Goal: Find specific page/section: Find specific page/section

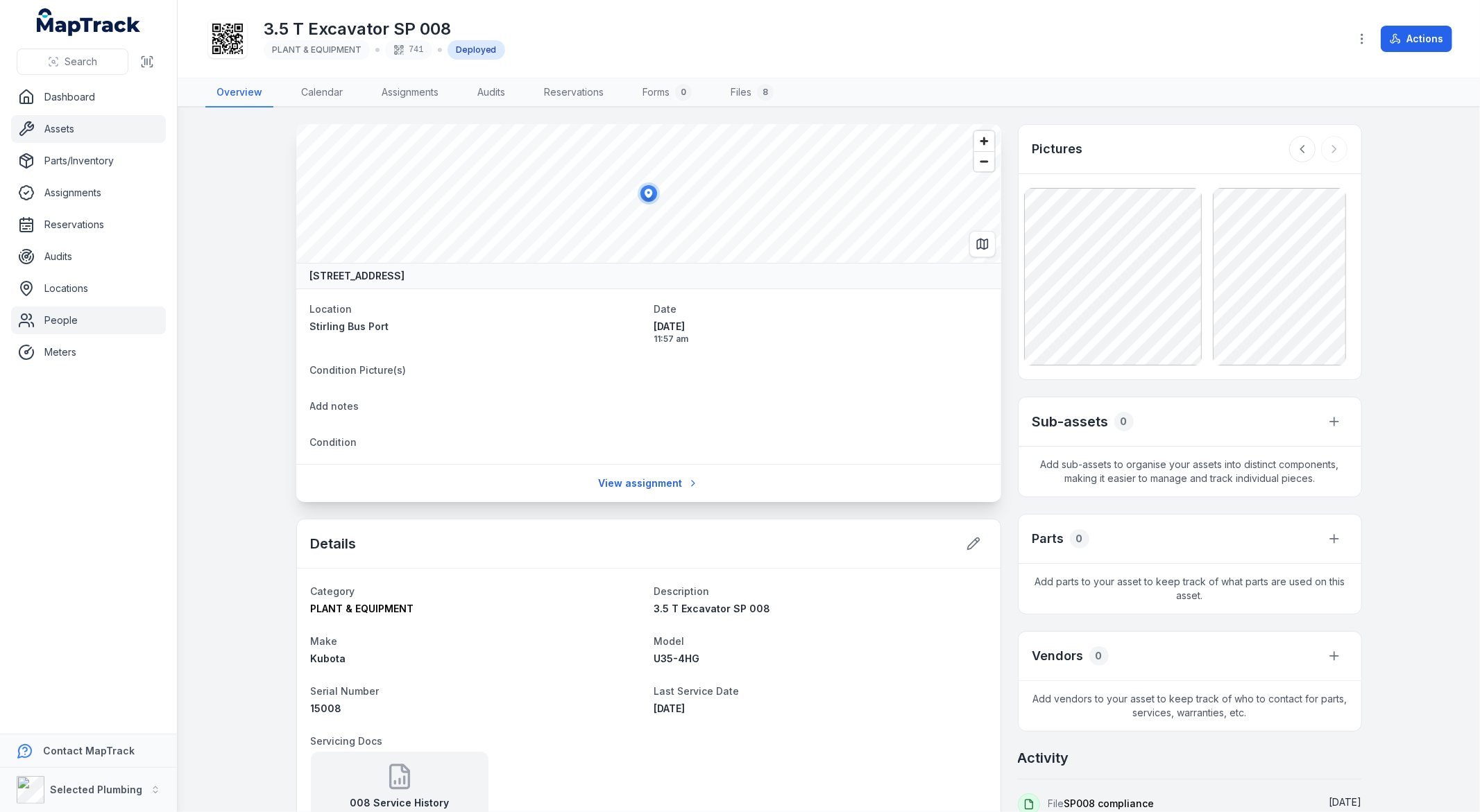
click at [63, 316] on link "People" at bounding box center [88, 320] width 155 height 27
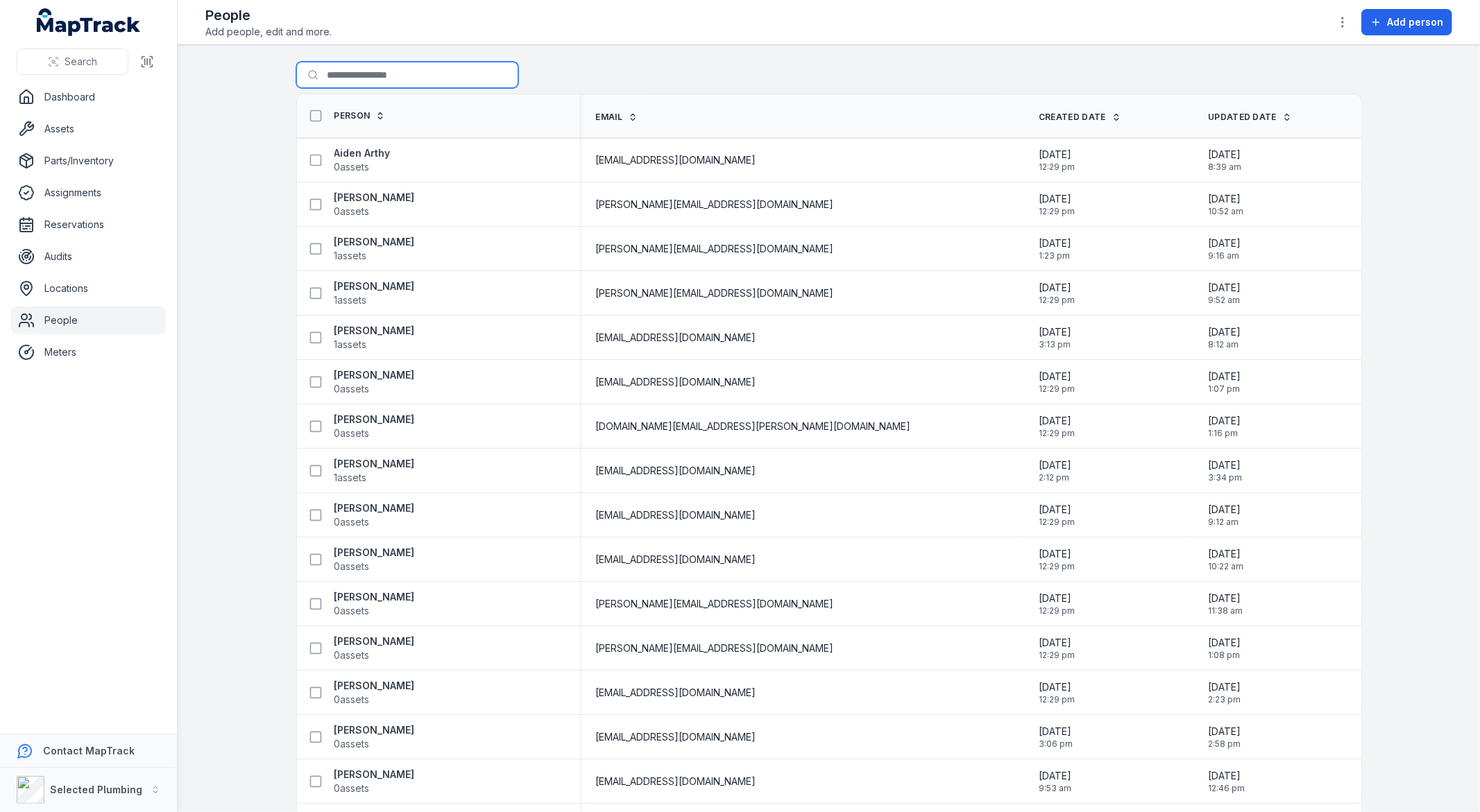
click at [363, 72] on input "Search for people" at bounding box center [407, 75] width 222 height 26
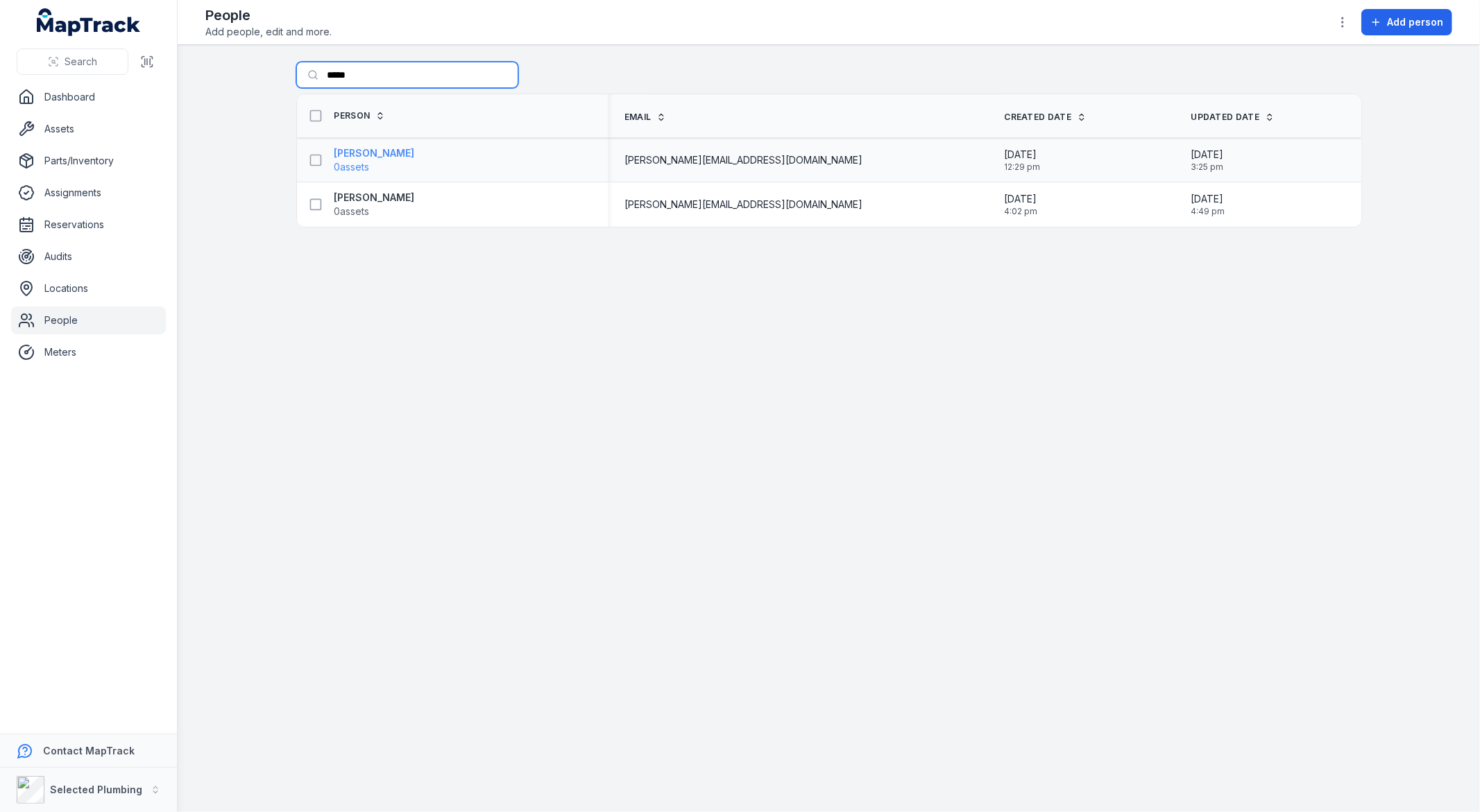
type input "*****"
click at [392, 164] on span "0 assets" at bounding box center [374, 167] width 80 height 14
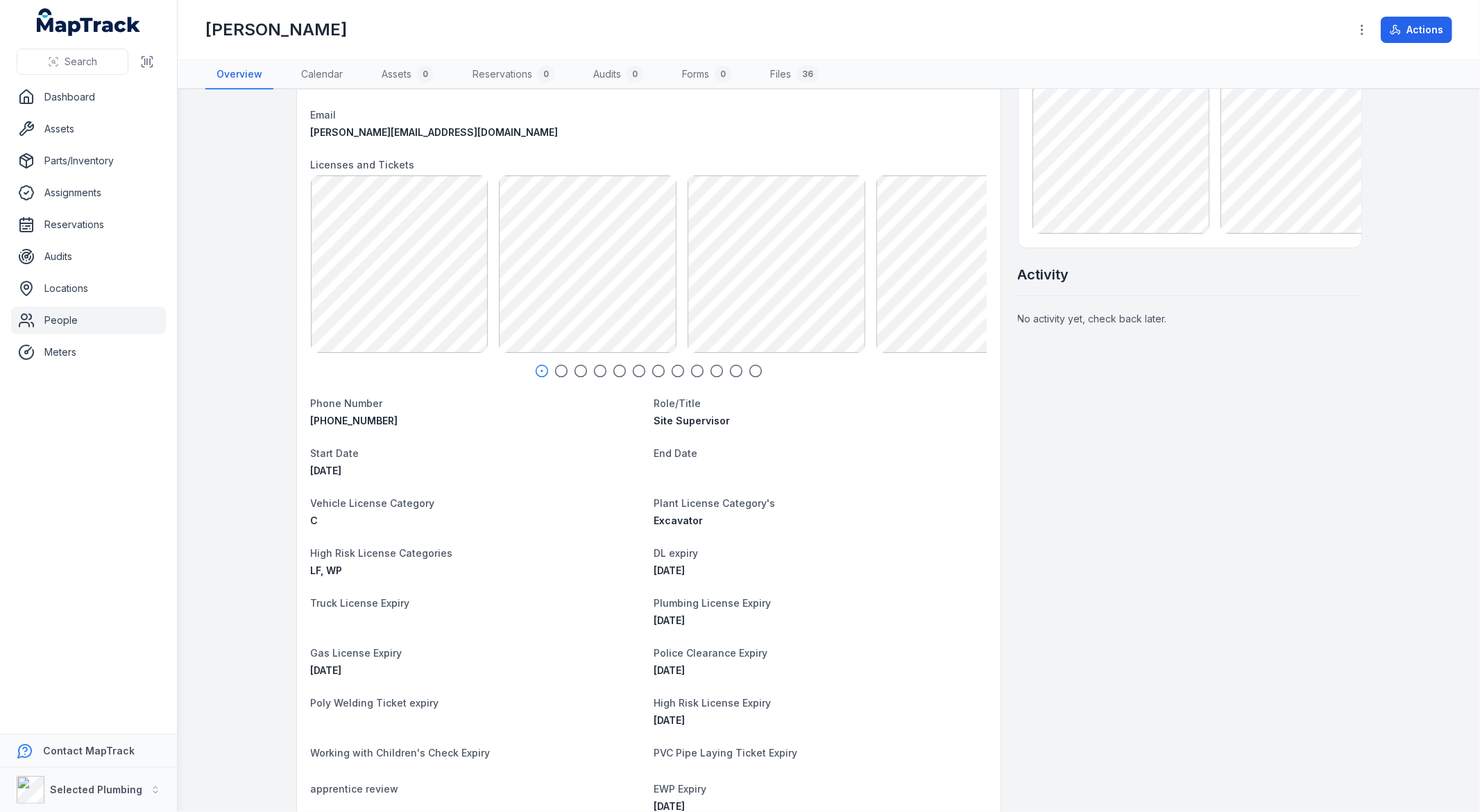
scroll to position [77, 0]
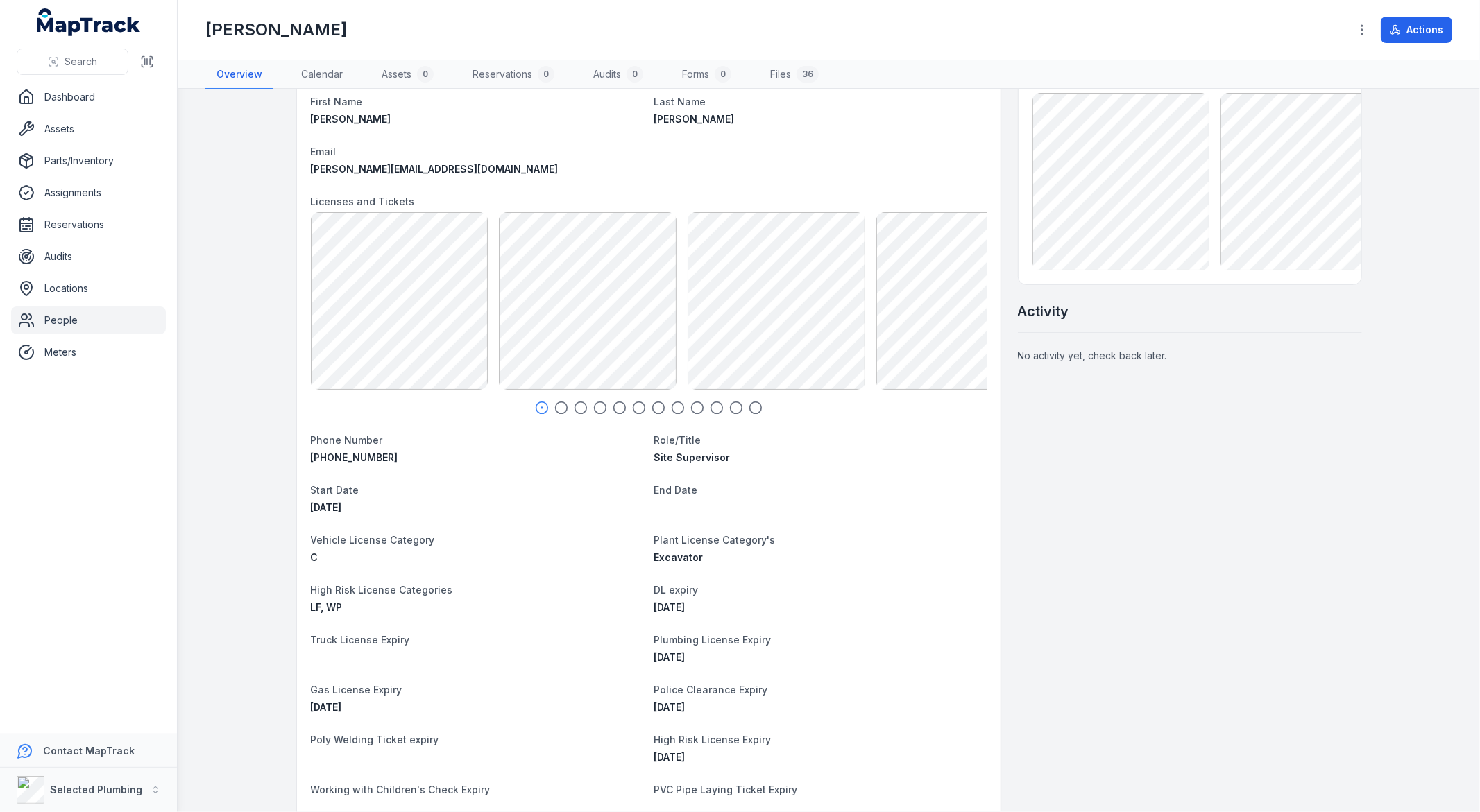
click at [560, 407] on icon "button" at bounding box center [561, 407] width 14 height 14
click at [577, 410] on icon "button" at bounding box center [580, 407] width 14 height 14
click at [593, 410] on icon "button" at bounding box center [599, 407] width 14 height 14
click at [618, 410] on icon "button" at bounding box center [619, 407] width 14 height 14
click at [632, 407] on icon "button" at bounding box center [638, 407] width 14 height 14
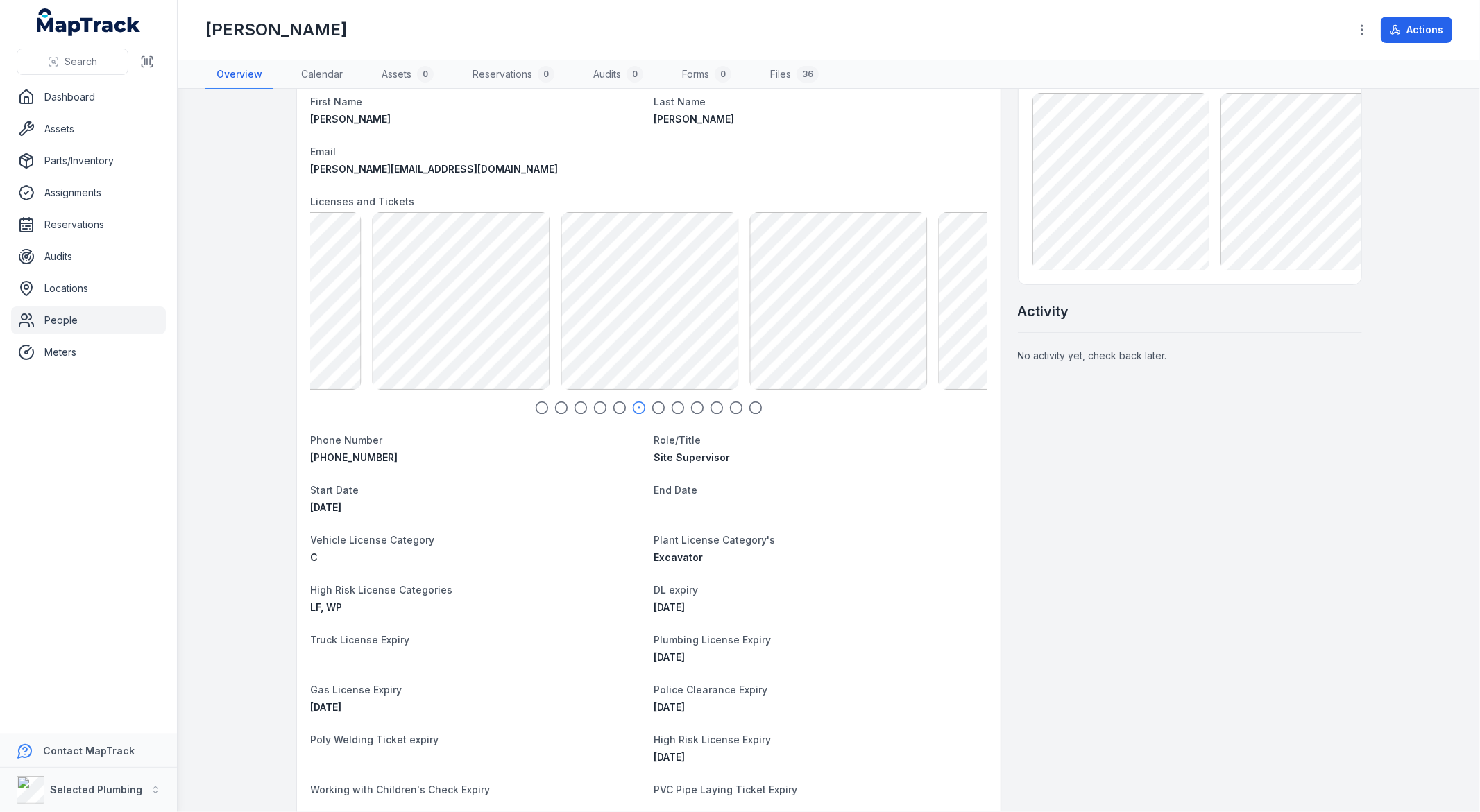
click at [651, 410] on icon "button" at bounding box center [658, 407] width 14 height 14
click at [662, 410] on div at bounding box center [648, 407] width 676 height 14
click at [674, 410] on icon "button" at bounding box center [678, 407] width 14 height 14
click at [695, 411] on circle "button" at bounding box center [697, 408] width 12 height 12
click at [709, 411] on icon "button" at bounding box center [716, 407] width 14 height 14
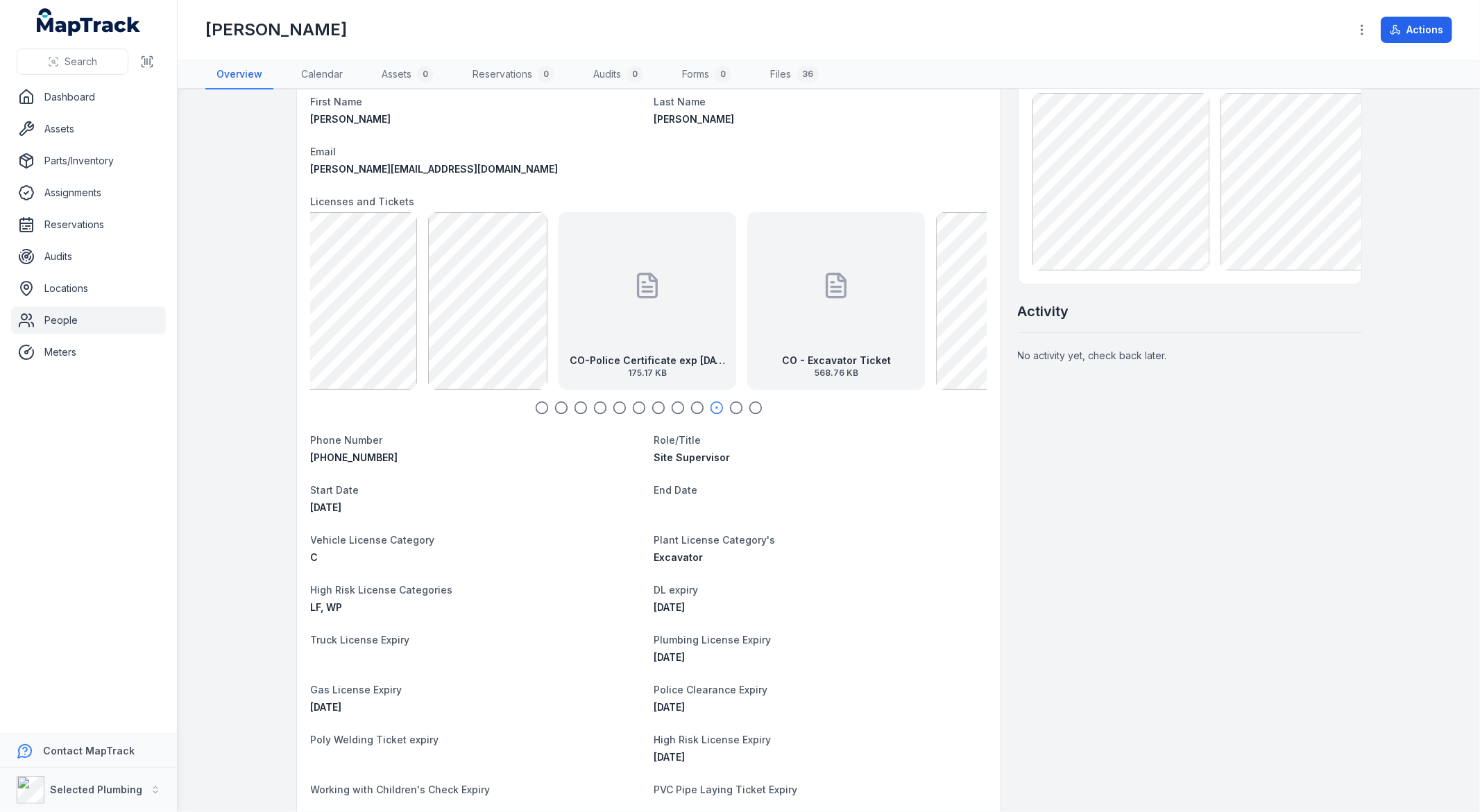
click at [733, 407] on icon "button" at bounding box center [736, 407] width 14 height 14
click at [749, 406] on icon "button" at bounding box center [755, 407] width 14 height 14
